Goal: Understand process/instructions: Learn how to perform a task or action

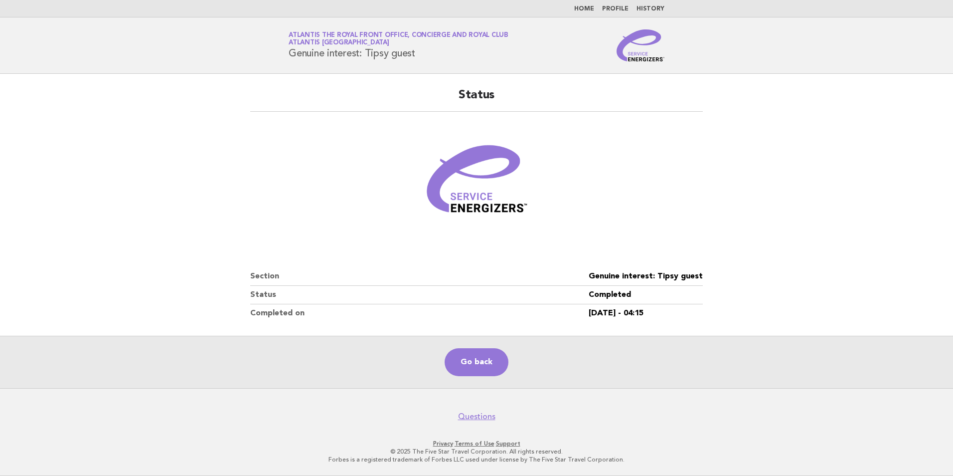
click at [627, 47] on img at bounding box center [641, 45] width 48 height 32
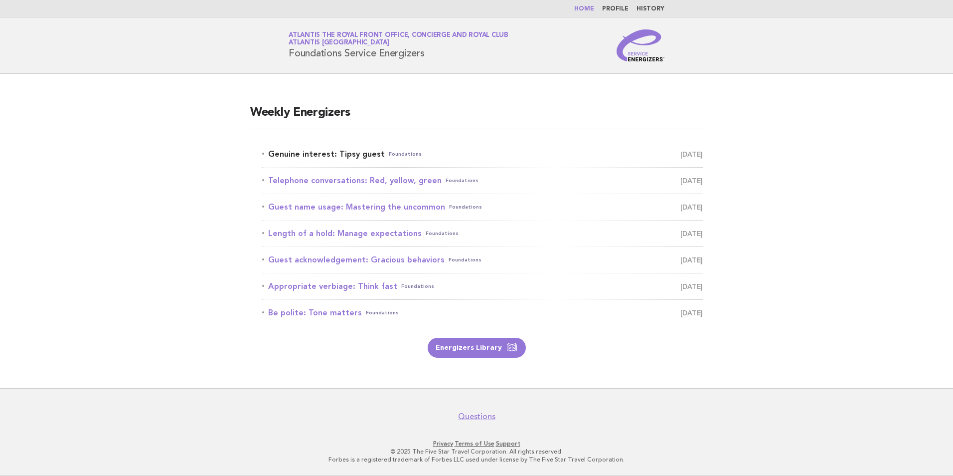
click at [344, 157] on link "Genuine interest: Tipsy guest Foundations [DATE]" at bounding box center [482, 154] width 441 height 14
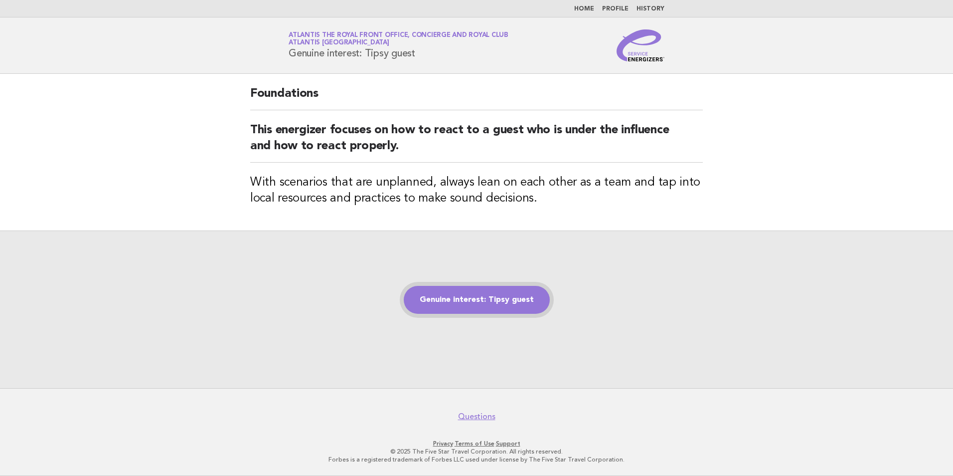
click at [460, 302] on link "Genuine interest: Tipsy guest" at bounding box center [477, 300] width 146 height 28
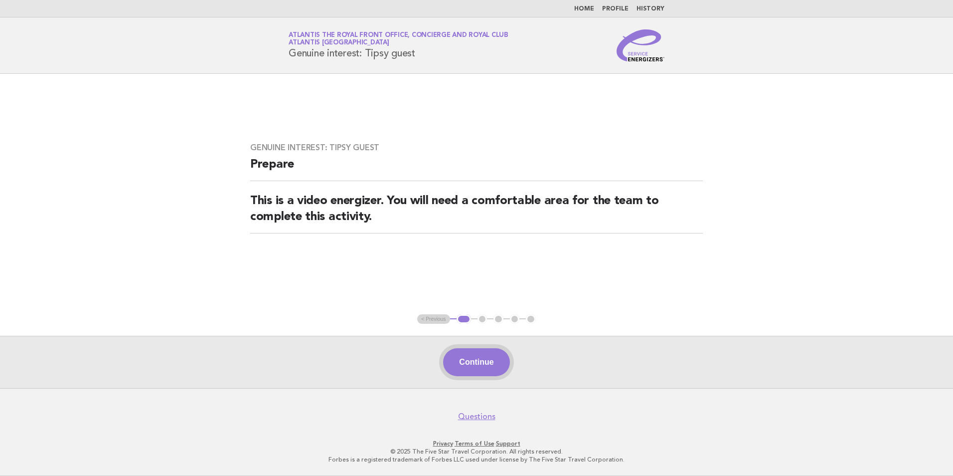
click at [481, 365] on button "Continue" at bounding box center [476, 362] width 66 height 28
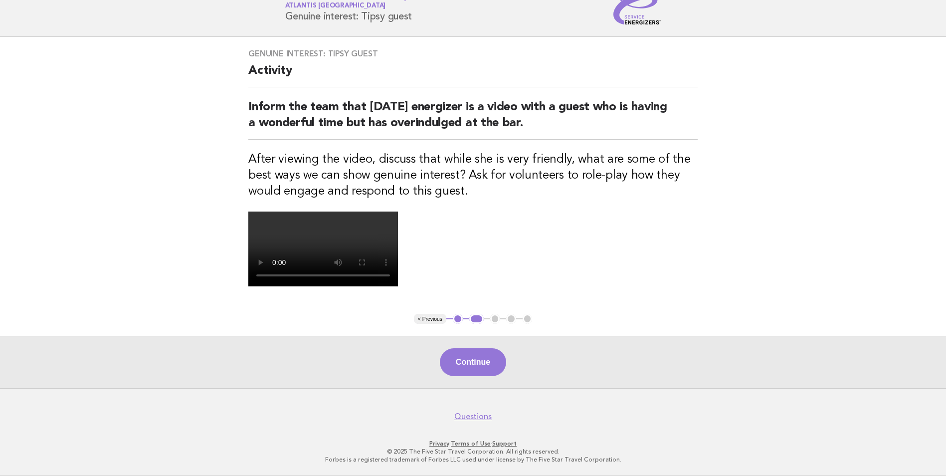
scroll to position [216, 0]
click at [467, 355] on button "Continue" at bounding box center [473, 362] width 66 height 28
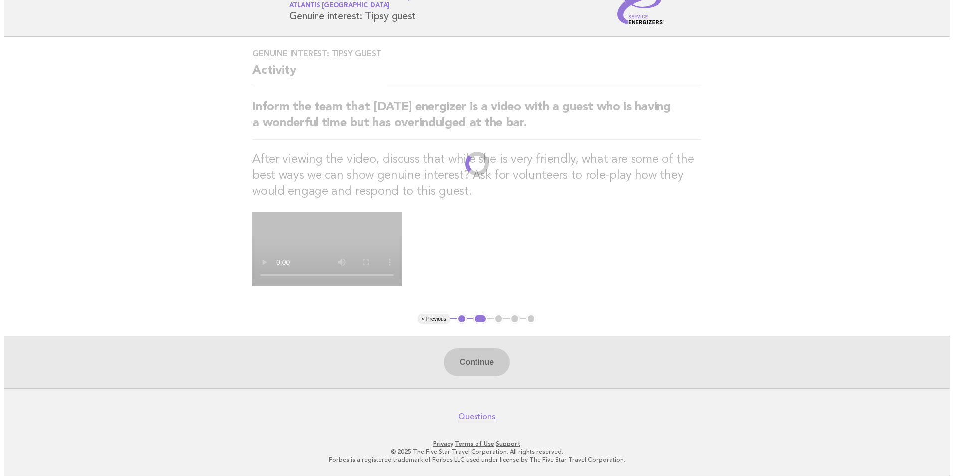
scroll to position [0, 0]
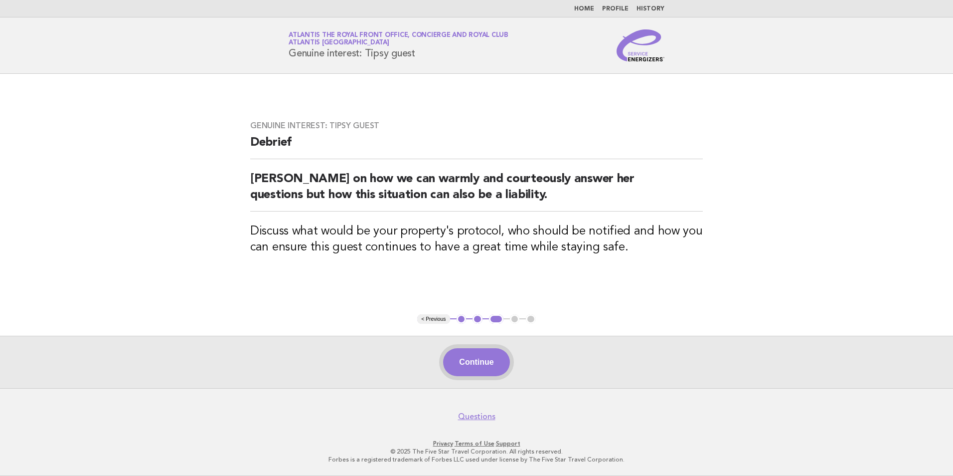
click at [462, 363] on button "Continue" at bounding box center [476, 362] width 66 height 28
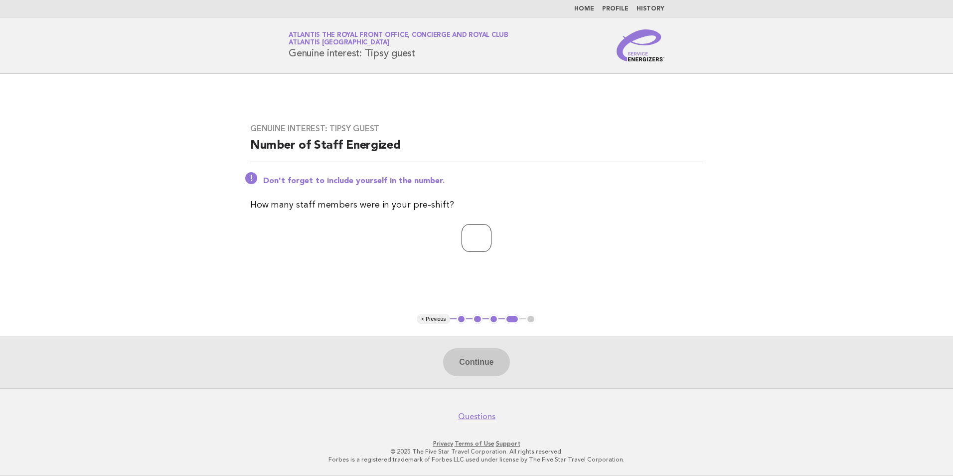
click at [468, 244] on input "number" at bounding box center [477, 238] width 30 height 28
type input "*"
click at [485, 360] on button "Continue" at bounding box center [476, 362] width 66 height 28
